Goal: Communication & Community: Answer question/provide support

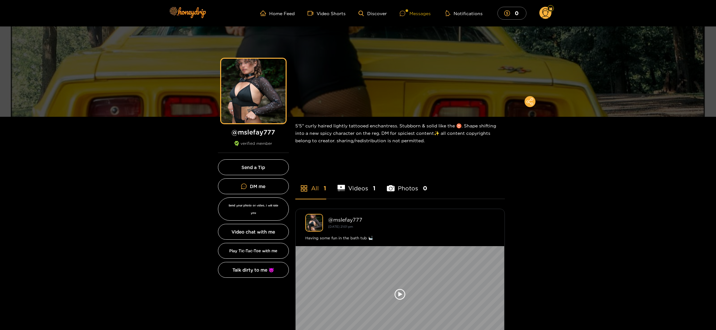
click at [423, 16] on div "Messages" at bounding box center [415, 13] width 31 height 7
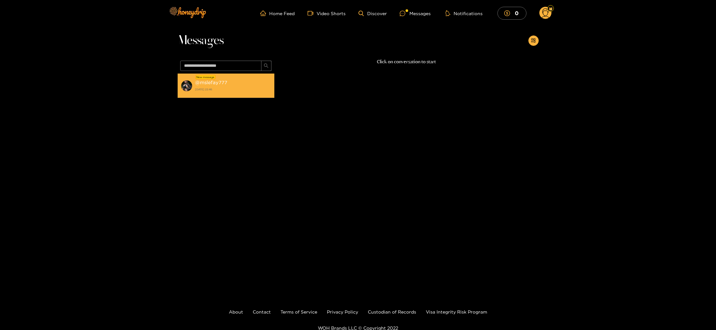
click at [248, 80] on div "@ mslefay777 [DATE] 22:46" at bounding box center [233, 85] width 76 height 15
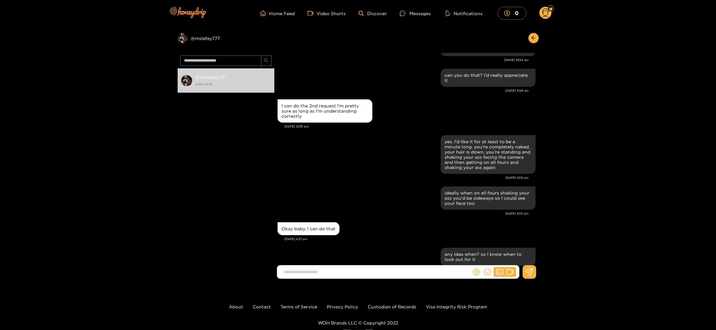
scroll to position [2676, 0]
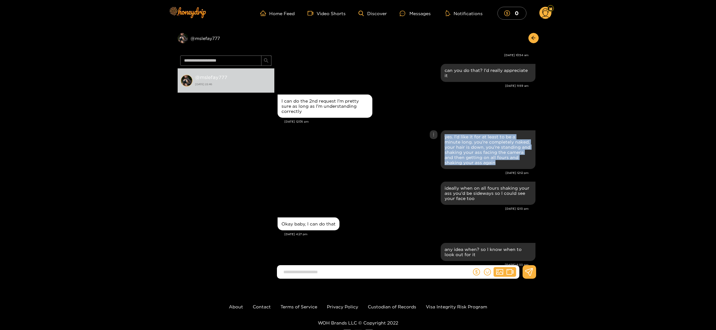
drag, startPoint x: 490, startPoint y: 162, endPoint x: 438, endPoint y: 147, distance: 54.3
click at [437, 143] on div "yes. I'd like it for at least to be a minute long. you're completely naked, you…" at bounding box center [407, 150] width 258 height 42
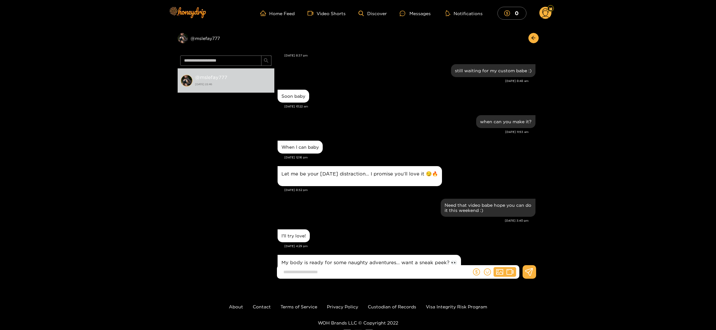
scroll to position [3507, 0]
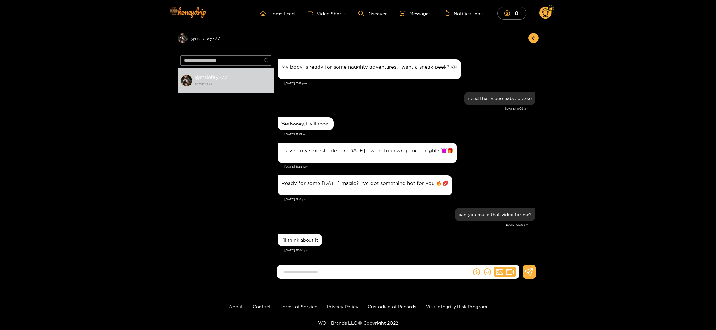
click at [360, 267] on input at bounding box center [375, 272] width 191 height 11
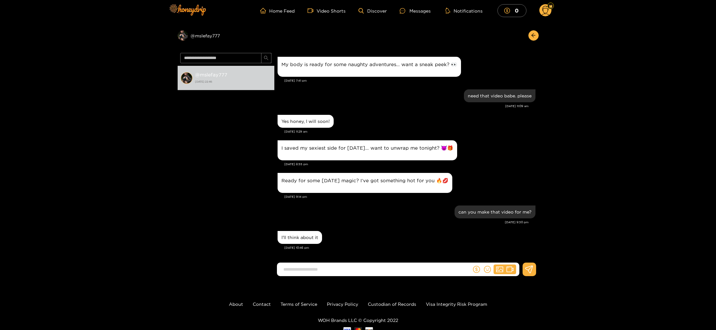
type input "*"
type input "**********"
